Goal: Information Seeking & Learning: Learn about a topic

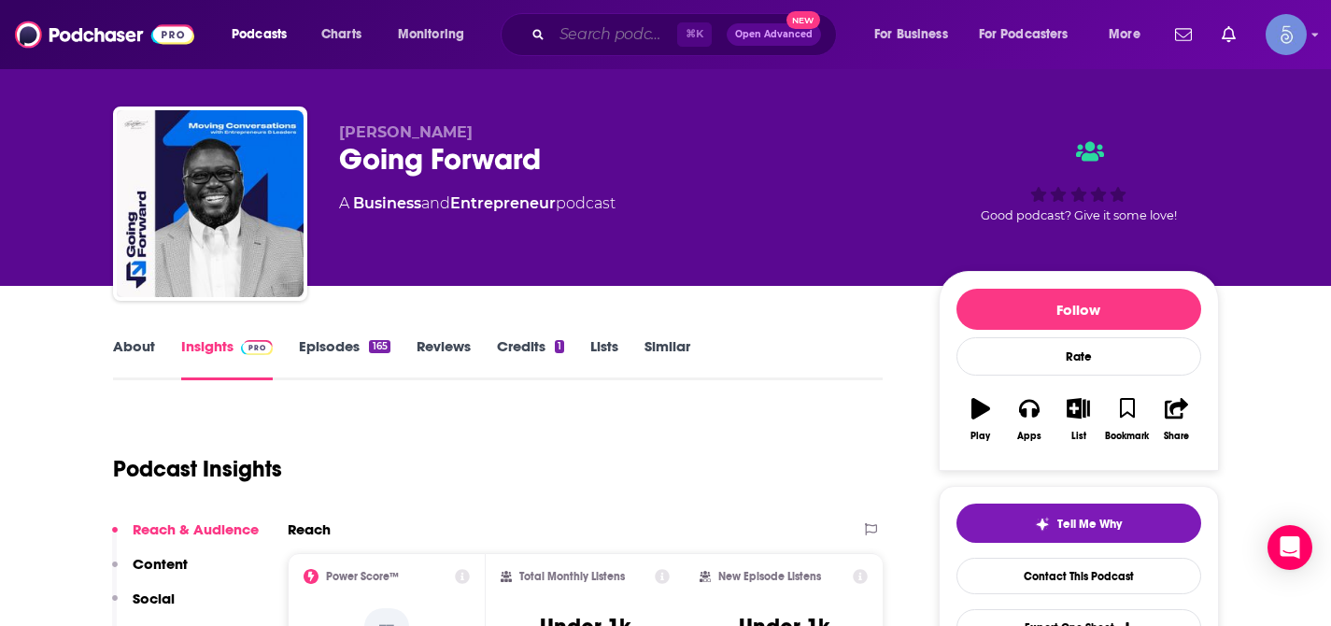
click at [567, 32] on input "Search podcasts, credits, & more..." at bounding box center [614, 35] width 125 height 30
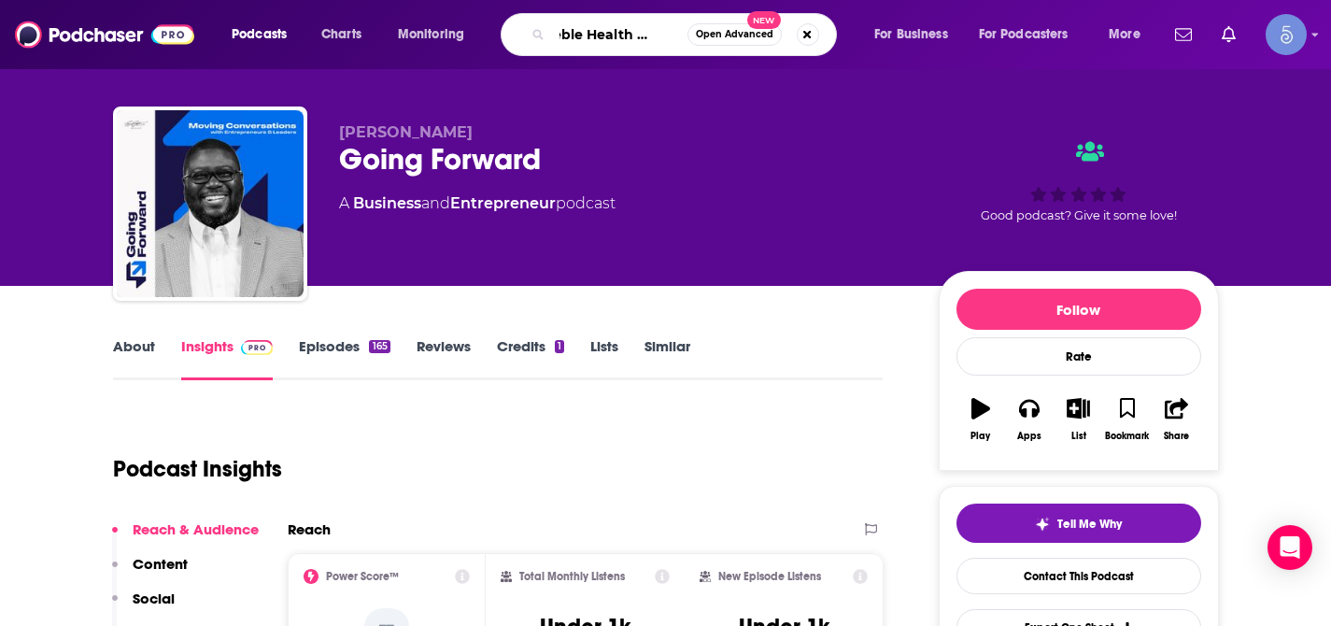
type input "Treble Health Podcast"
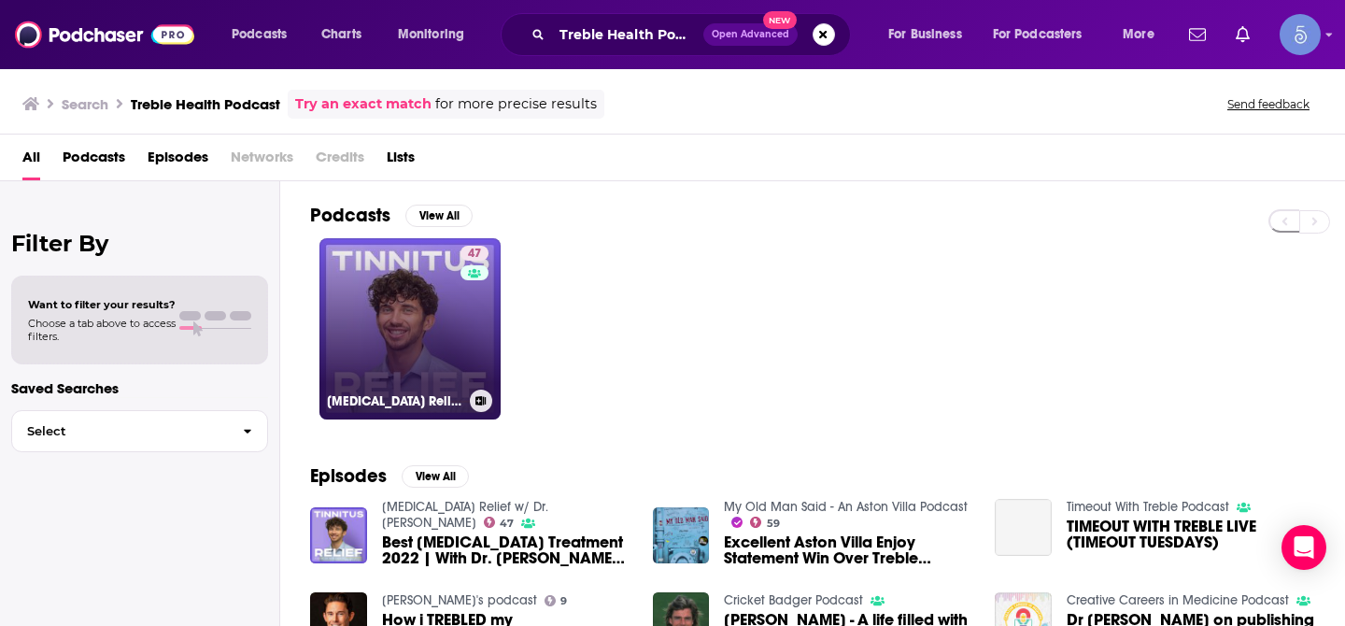
click at [403, 316] on link "47 [MEDICAL_DATA] Relief w/ Dr. [PERSON_NAME]" at bounding box center [409, 328] width 181 height 181
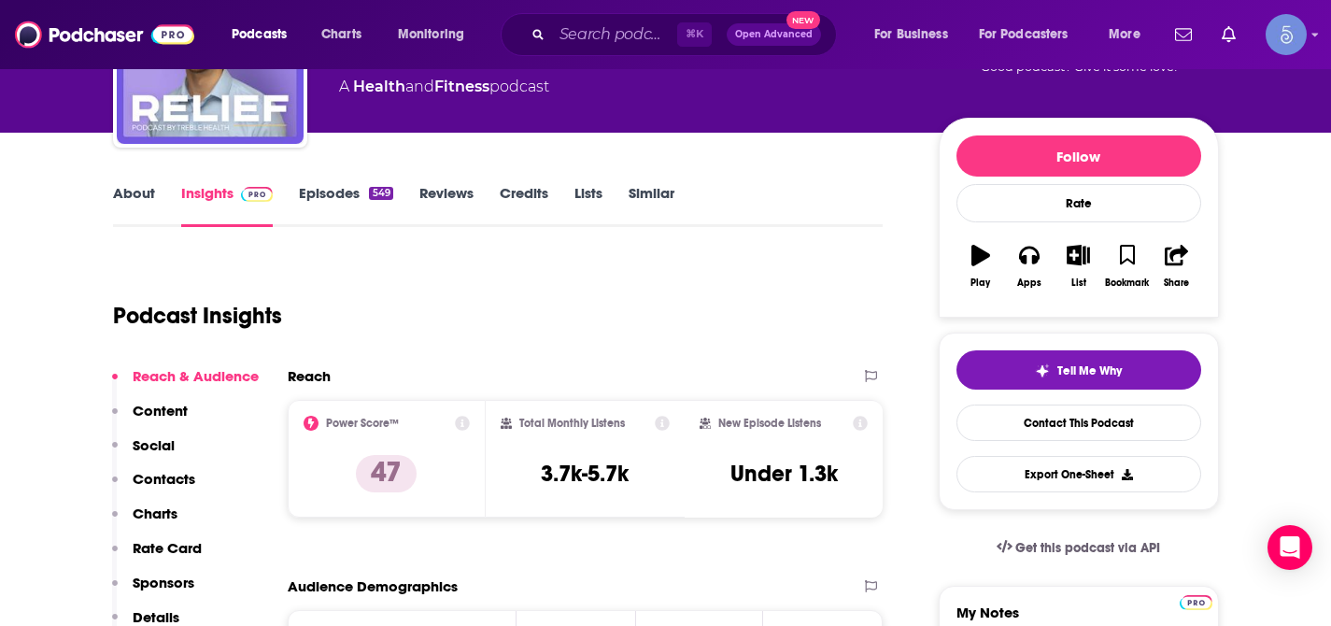
scroll to position [175, 0]
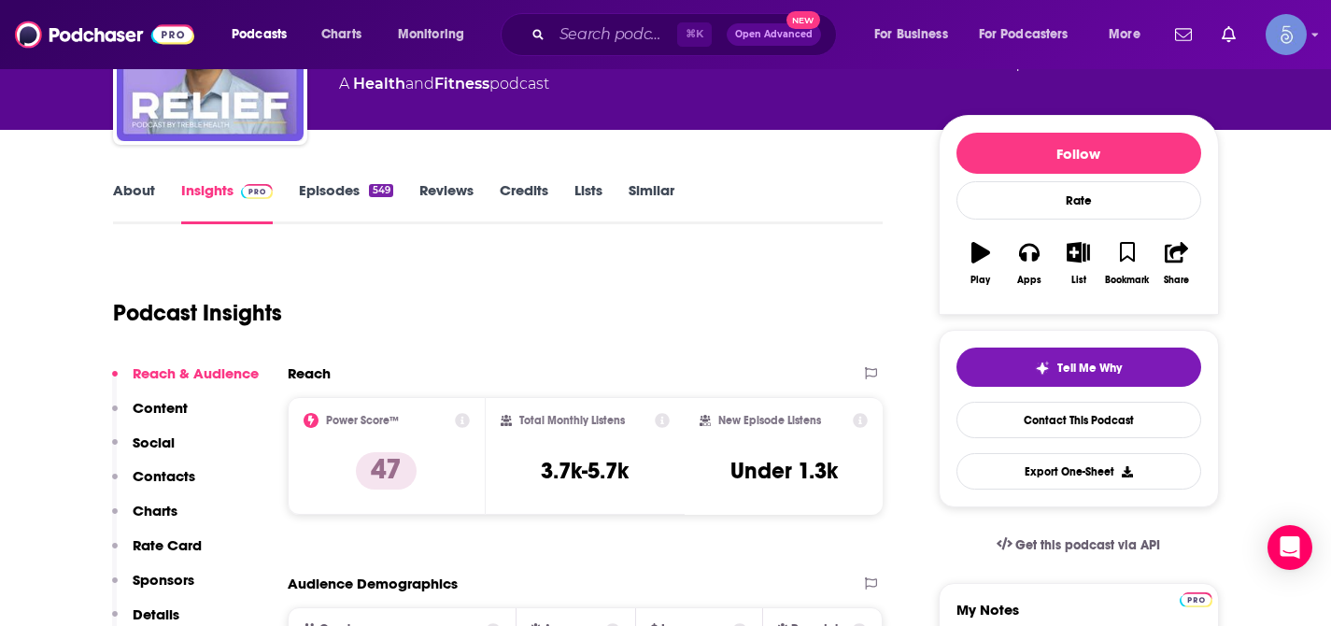
click at [148, 205] on link "About" at bounding box center [134, 202] width 42 height 43
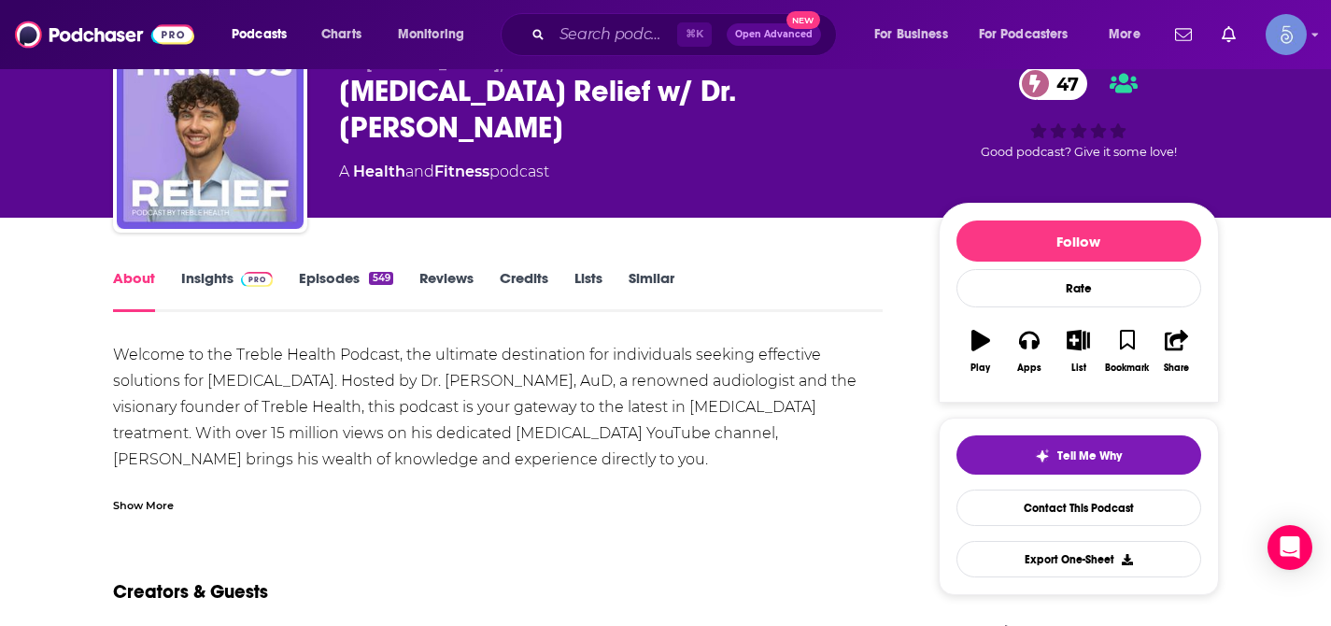
scroll to position [97, 0]
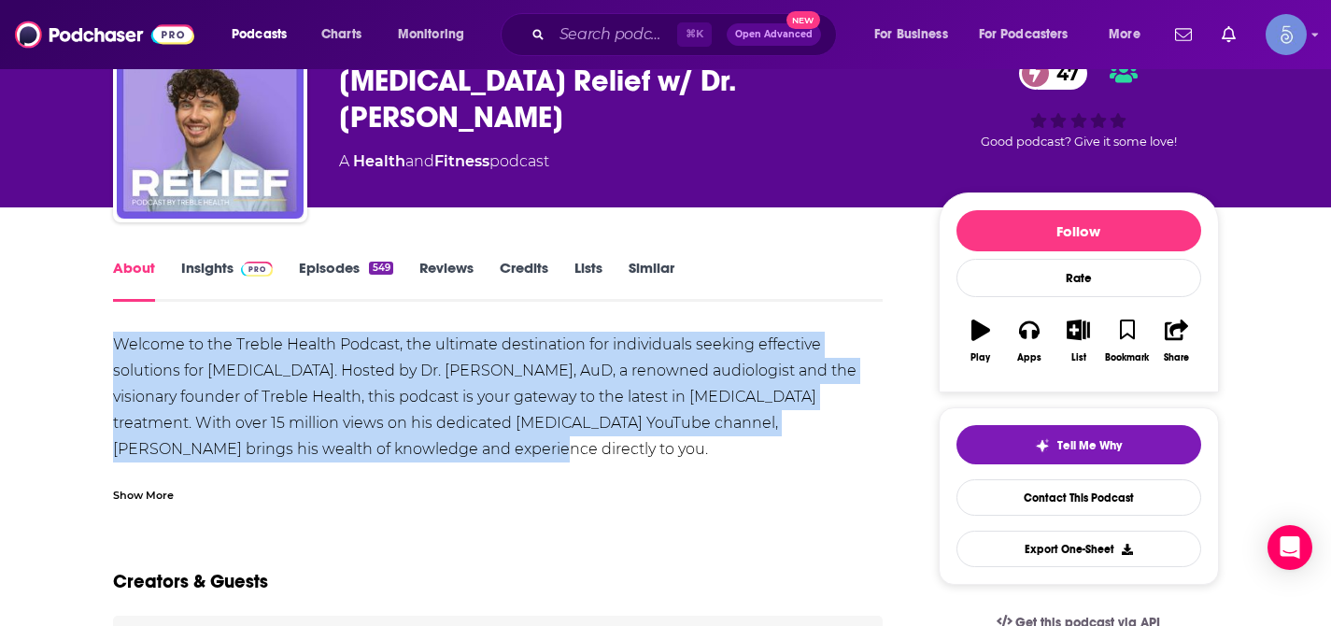
drag, startPoint x: 113, startPoint y: 346, endPoint x: 352, endPoint y: 450, distance: 261.0
copy div "Welcome to the Treble Health Podcast, the ultimate destination for individuals …"
click at [595, 34] on input "Search podcasts, credits, & more..." at bounding box center [614, 35] width 125 height 30
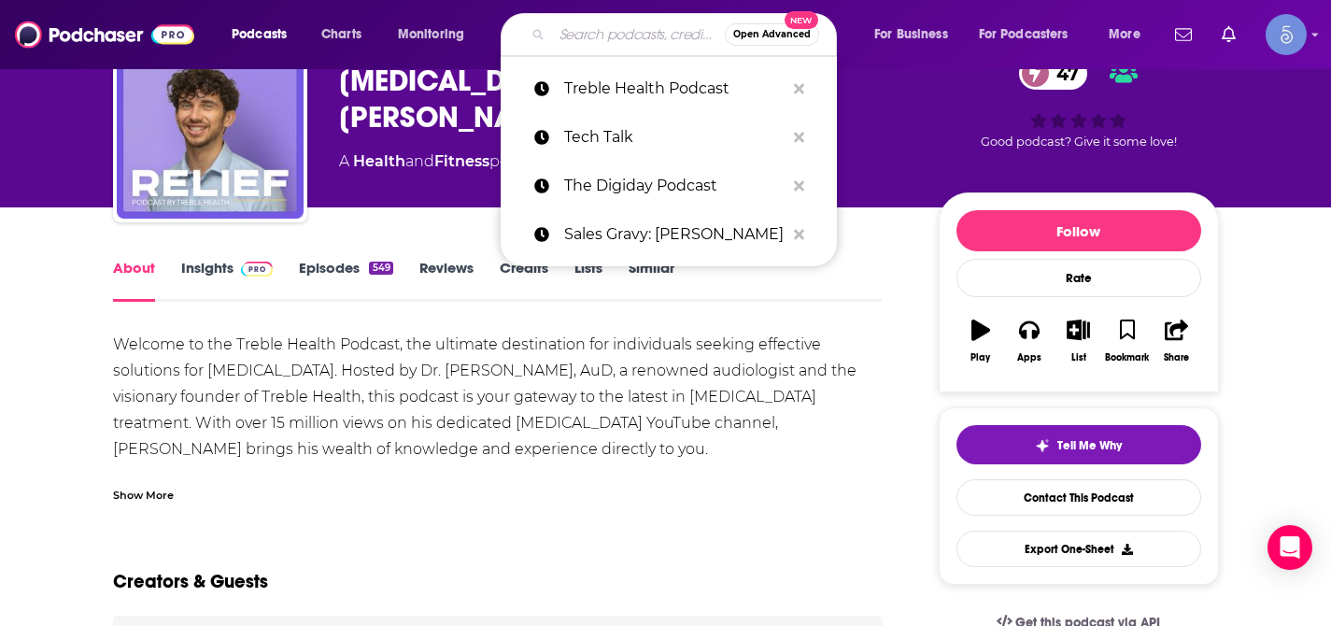
paste input "Listening with Leaders"
type input "Listening with Leaders"
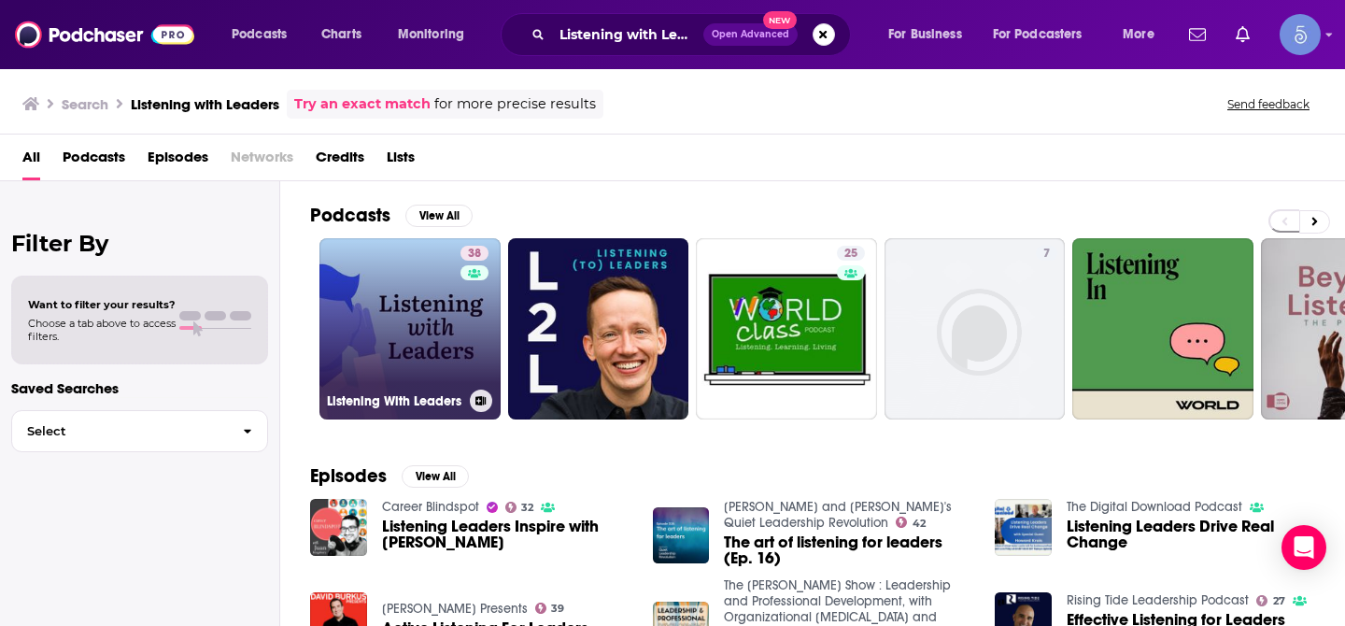
click at [397, 327] on link "38 Listening With Leaders" at bounding box center [409, 328] width 181 height 181
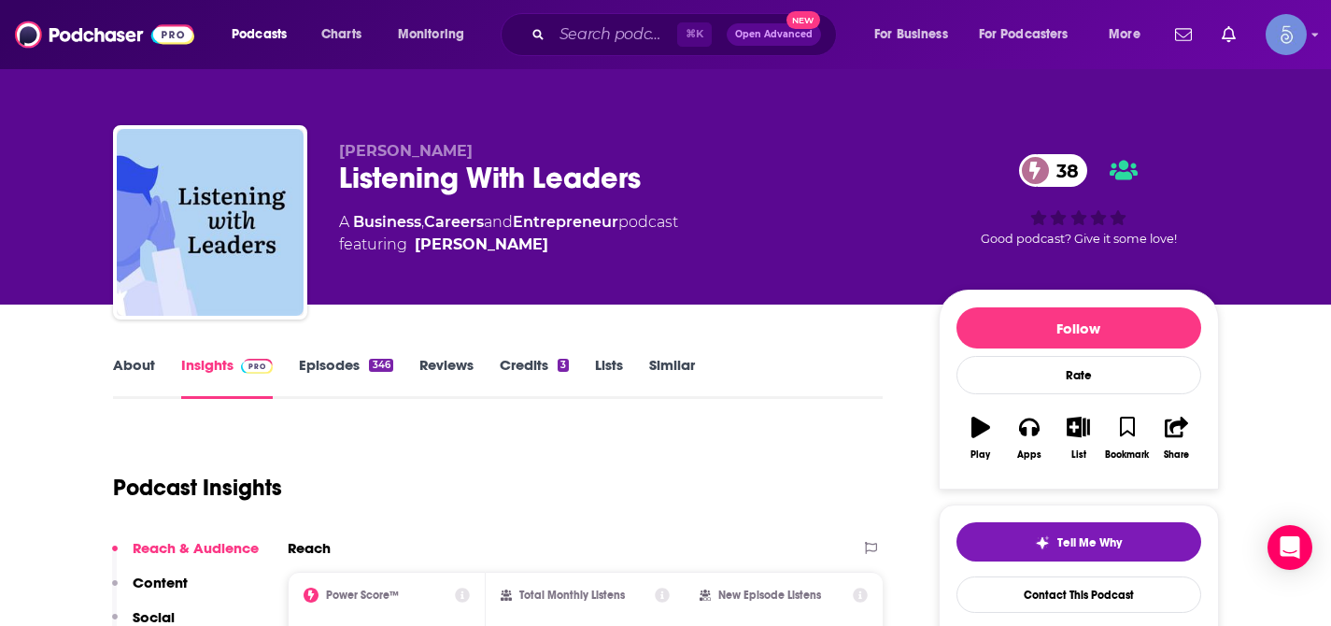
click at [625, 17] on div "⌘ K Open Advanced New" at bounding box center [669, 34] width 336 height 43
click at [619, 30] on input "Search podcasts, credits, & more..." at bounding box center [614, 35] width 125 height 30
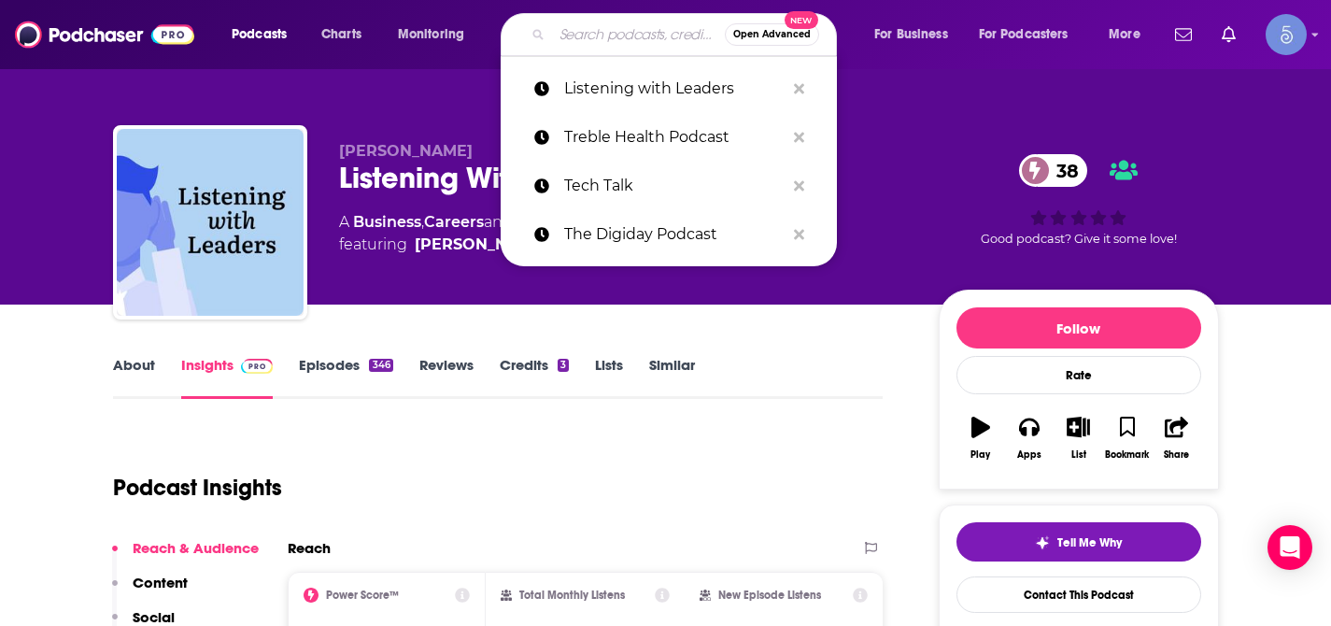
paste input "The Breakout CEO"
type input "The Breakout CEO"
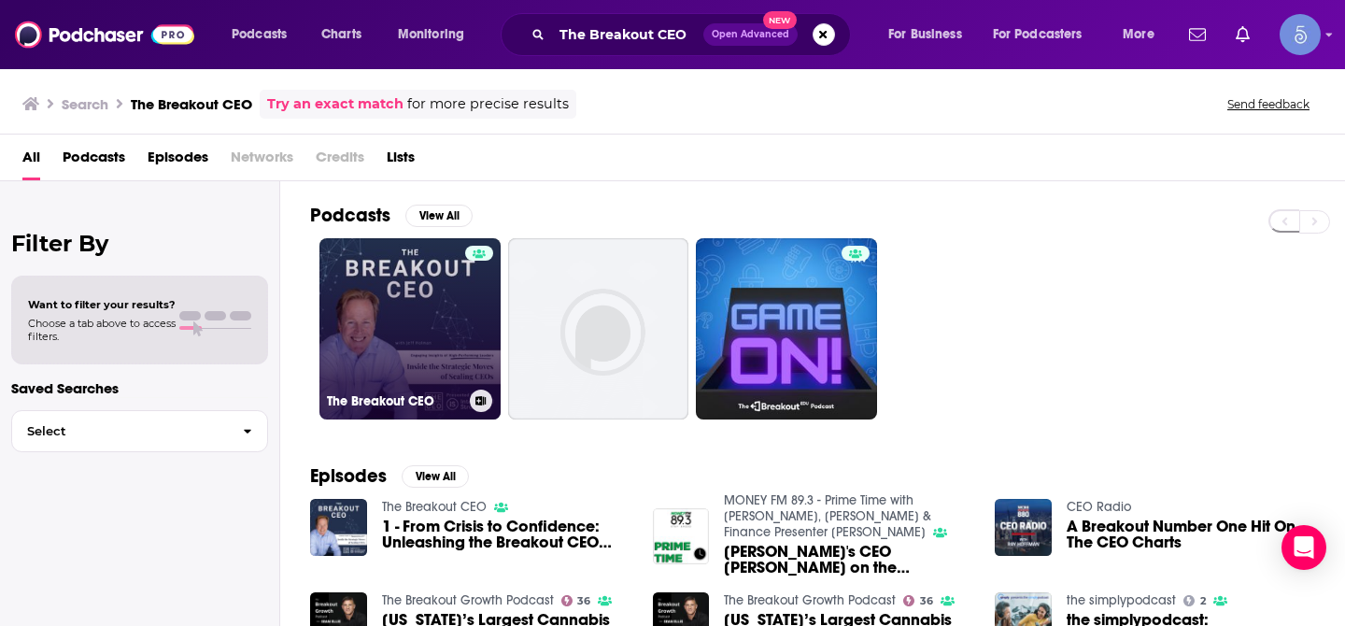
click at [388, 293] on link "The Breakout CEO" at bounding box center [409, 328] width 181 height 181
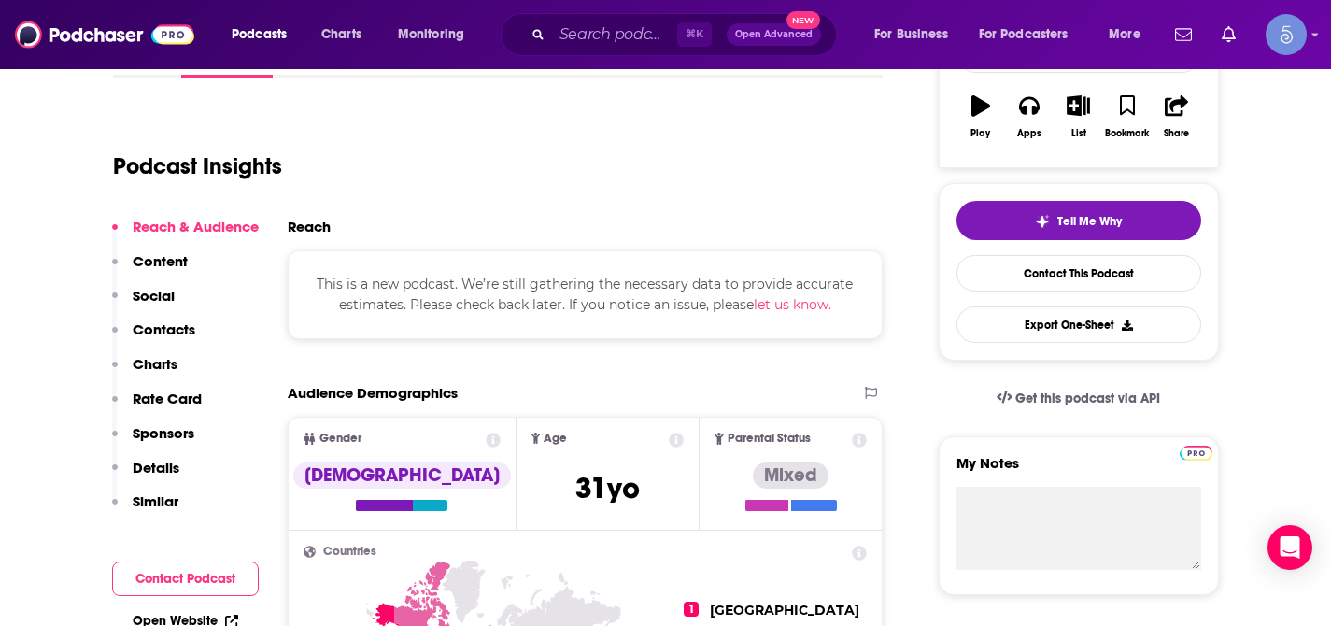
scroll to position [322, 0]
